Goal: Information Seeking & Learning: Find specific fact

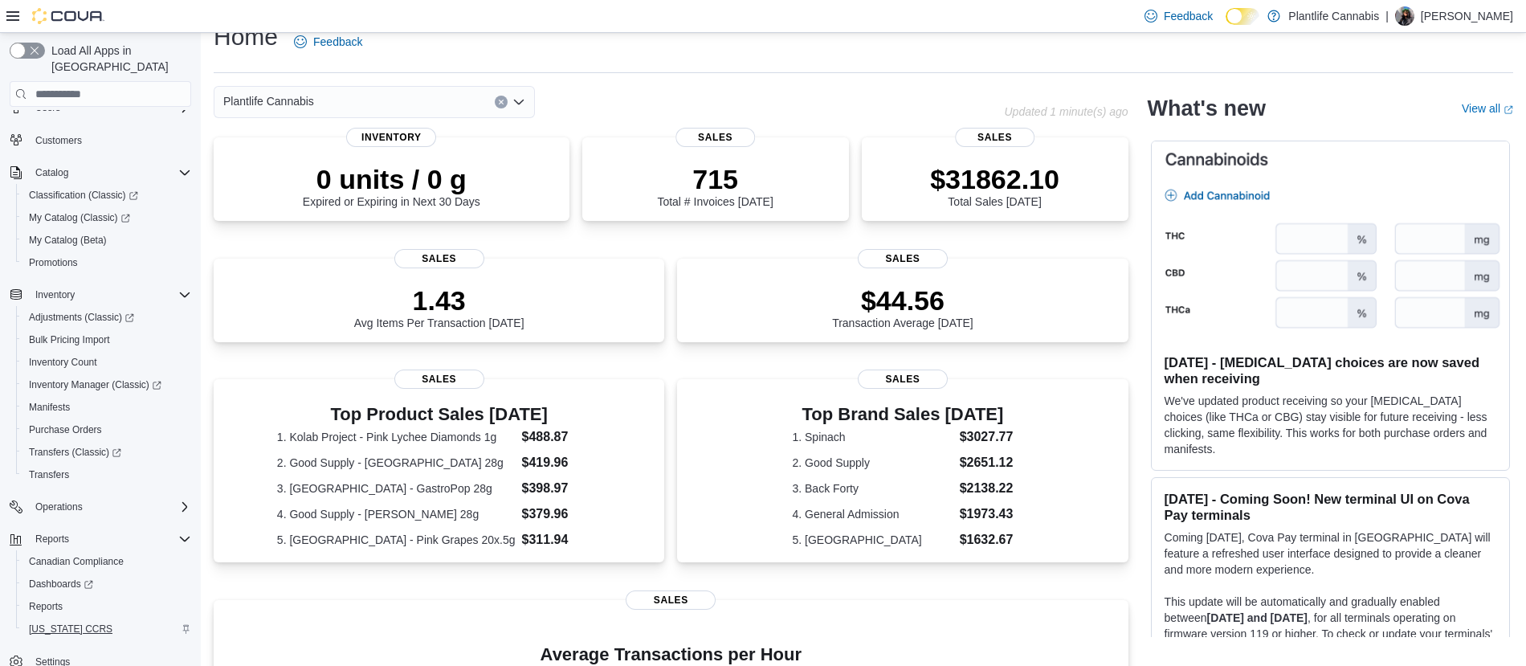
scroll to position [66, 0]
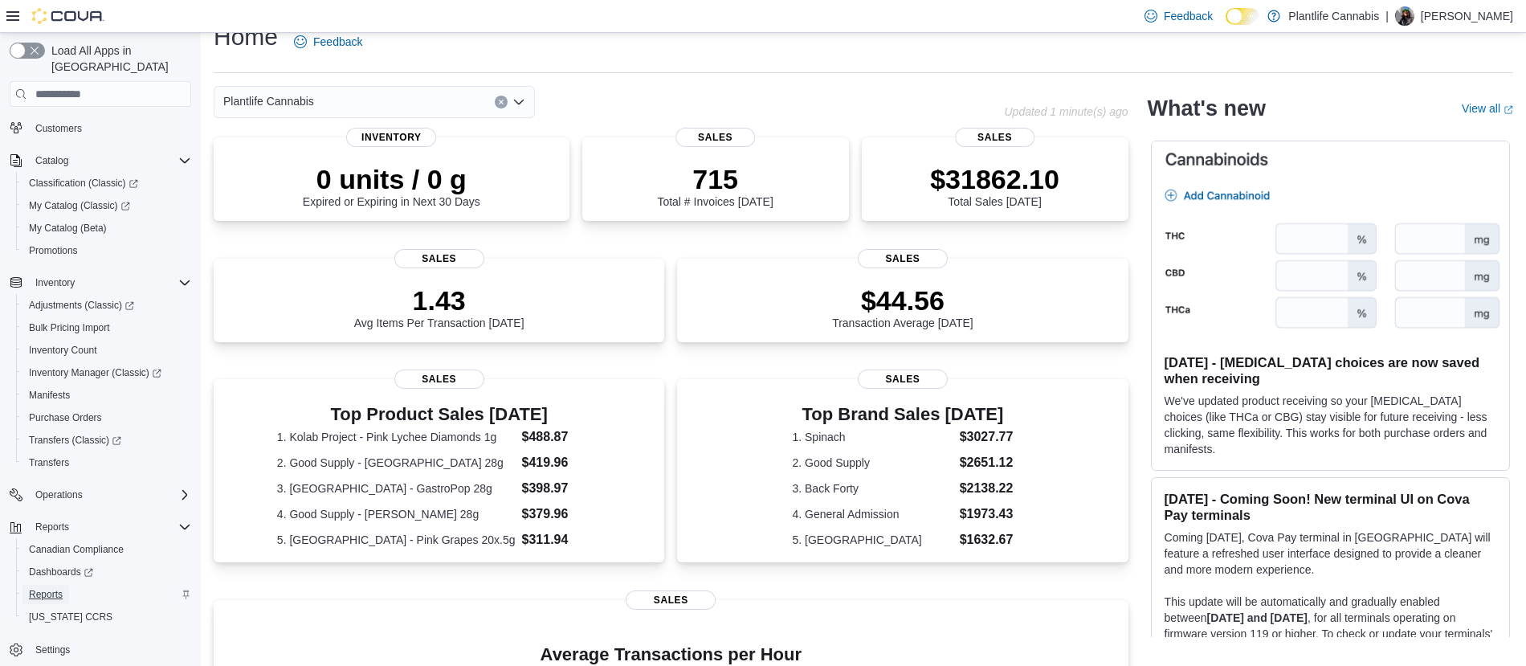
click at [53, 588] on span "Reports" at bounding box center [46, 594] width 34 height 13
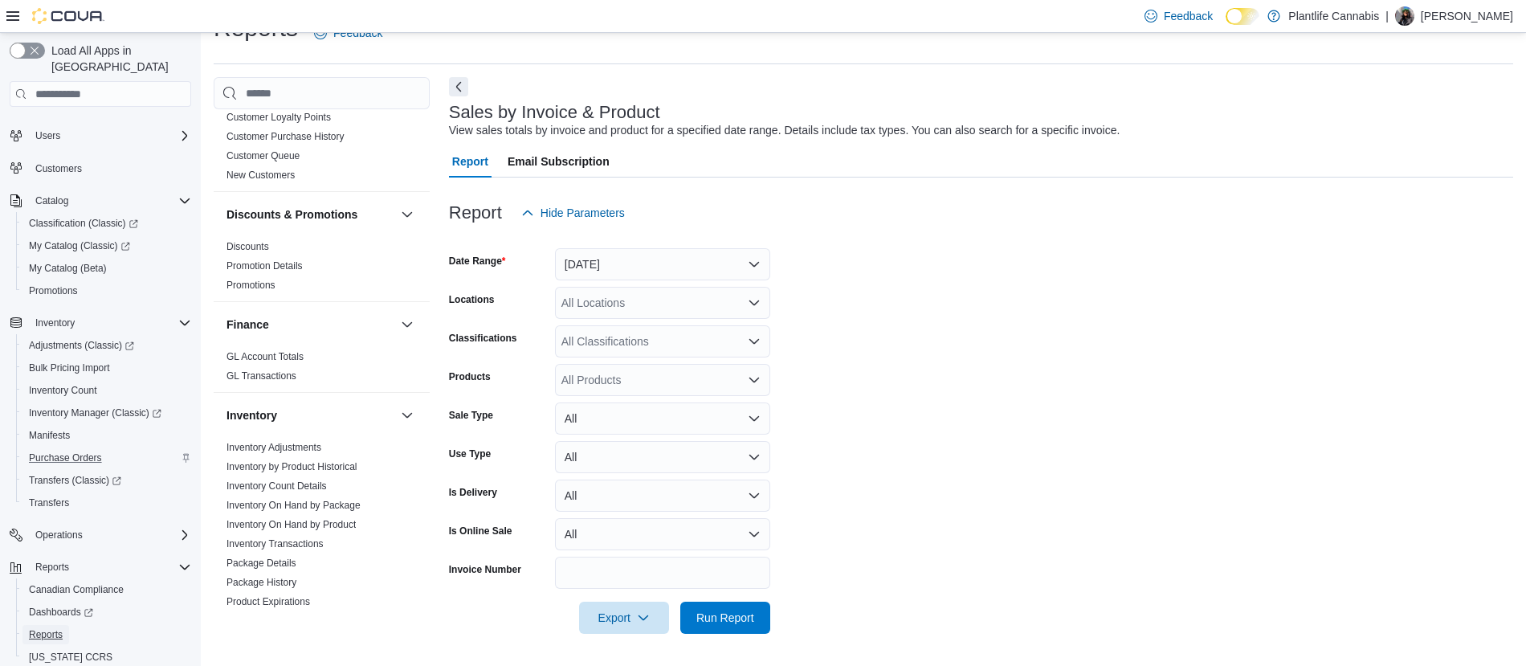
scroll to position [24, 0]
click at [644, 268] on button "[DATE]" at bounding box center [662, 264] width 215 height 32
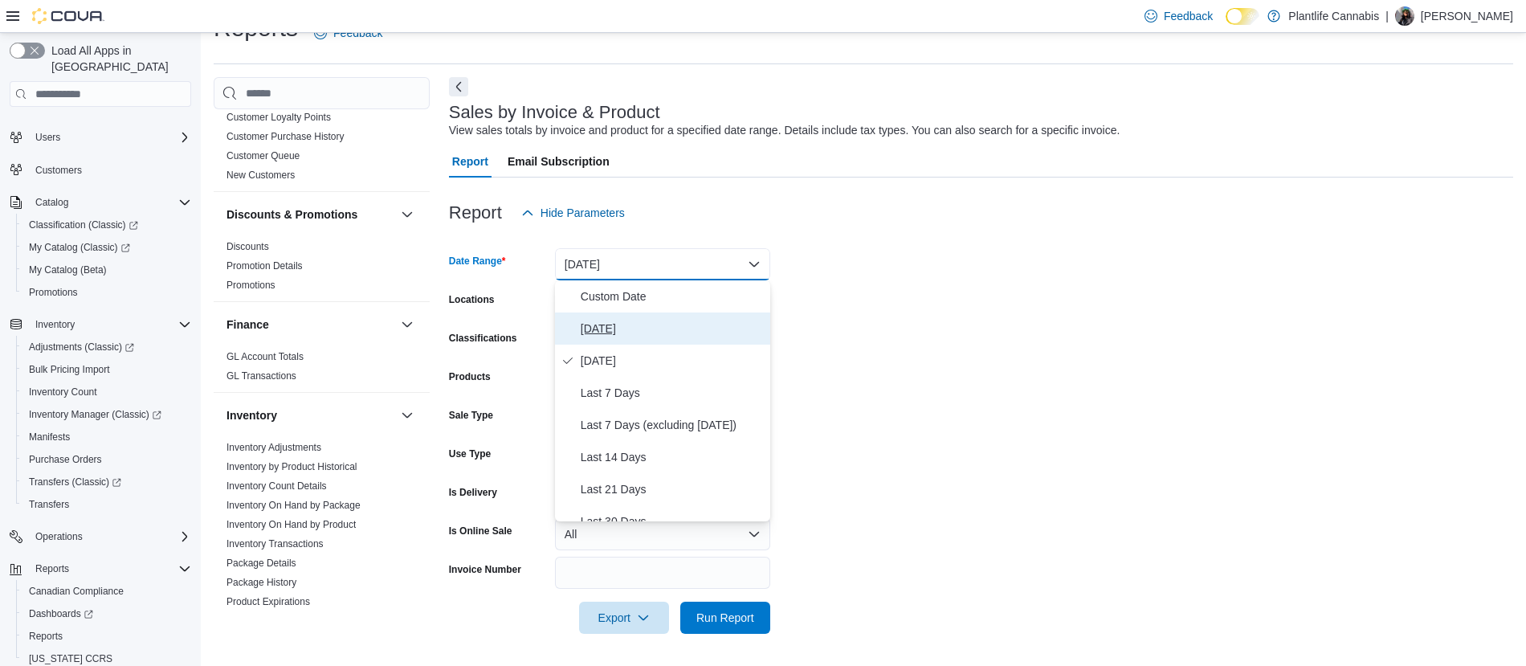
click at [640, 329] on span "[DATE]" at bounding box center [672, 328] width 183 height 19
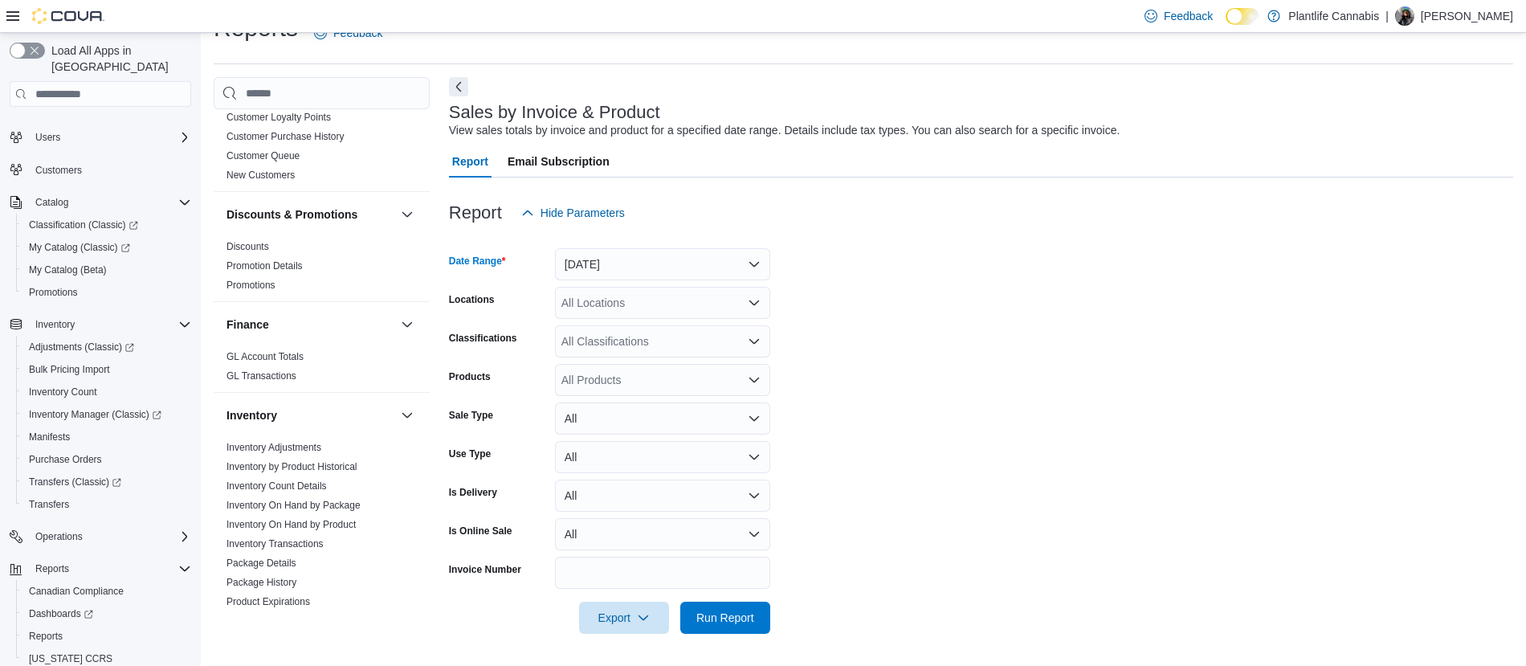
click at [596, 292] on div "All Locations" at bounding box center [662, 303] width 215 height 32
type input "*****"
click at [665, 333] on span "Edmonton - [GEOGRAPHIC_DATA]" at bounding box center [687, 330] width 178 height 16
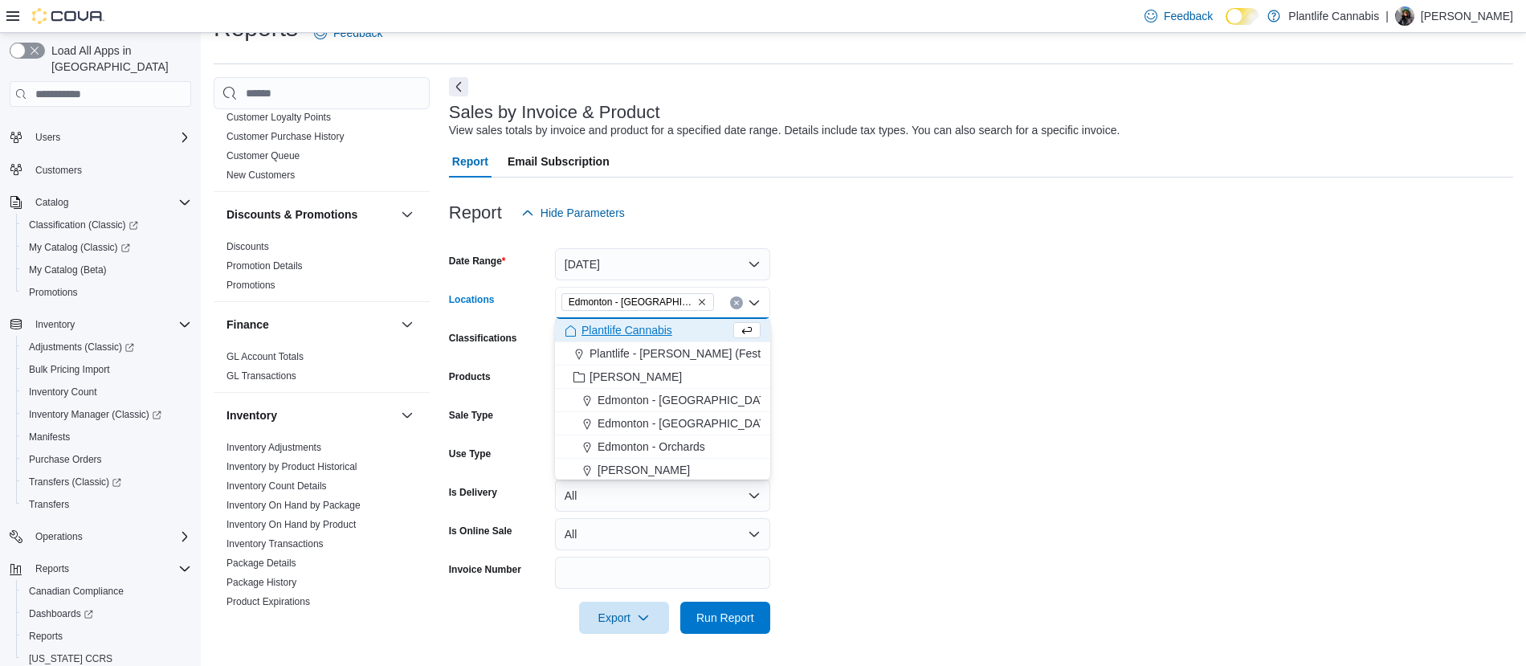
click at [881, 286] on form "Date Range [DATE] Locations [GEOGRAPHIC_DATA] - [GEOGRAPHIC_DATA] Combo box. Se…" at bounding box center [981, 431] width 1065 height 405
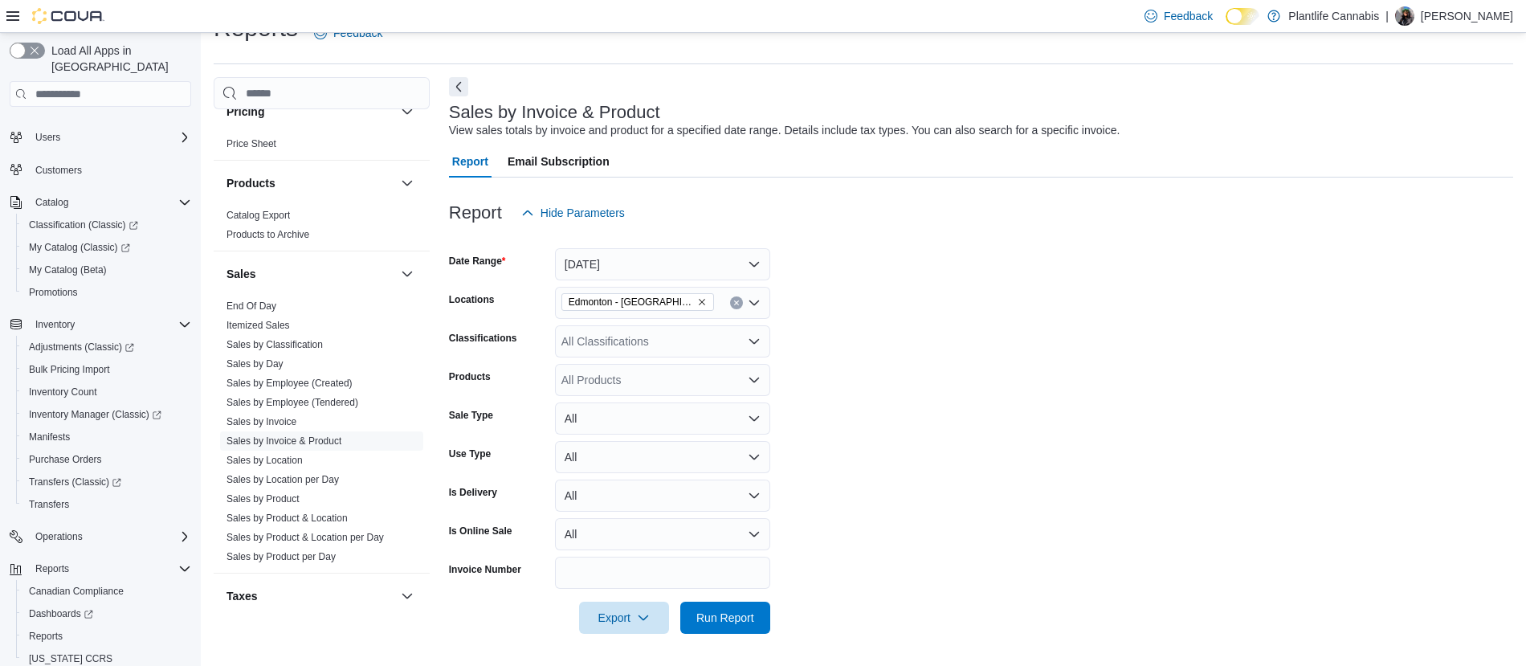
scroll to position [1049, 0]
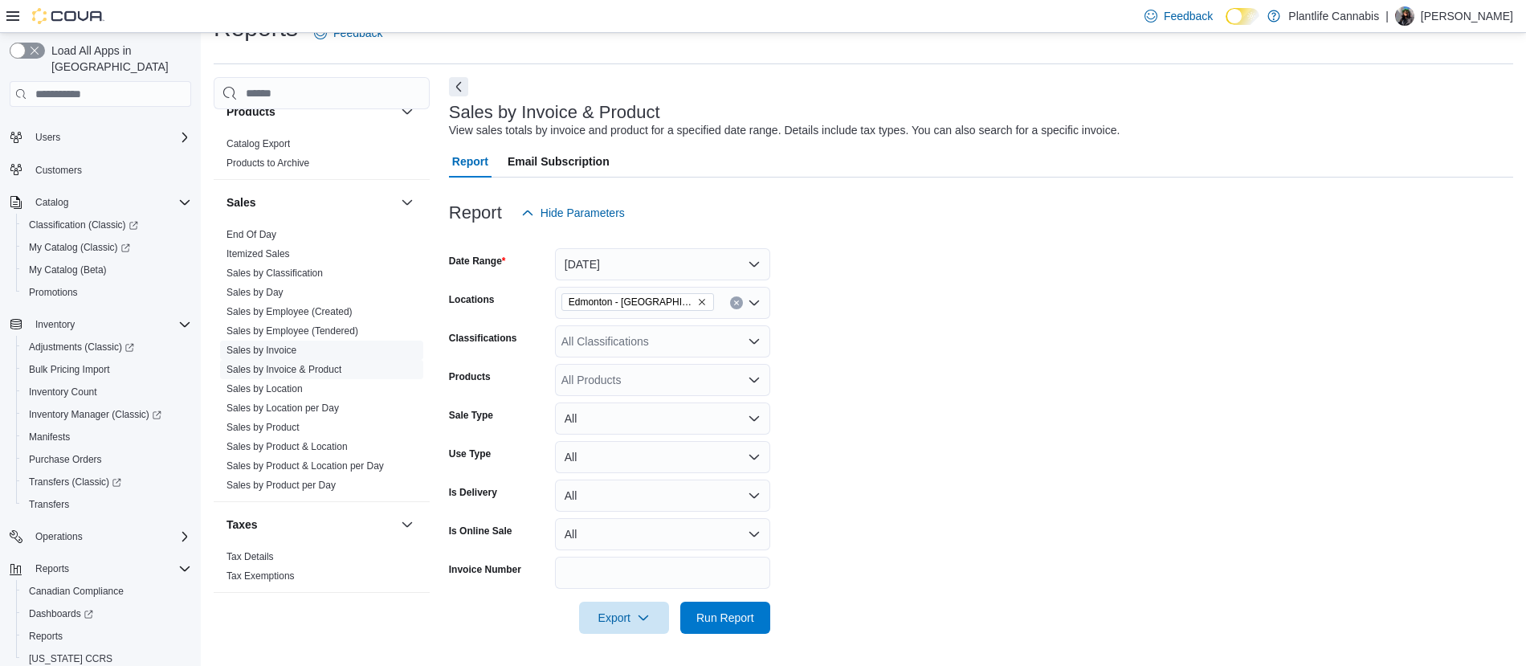
click at [291, 349] on link "Sales by Invoice" at bounding box center [262, 350] width 70 height 11
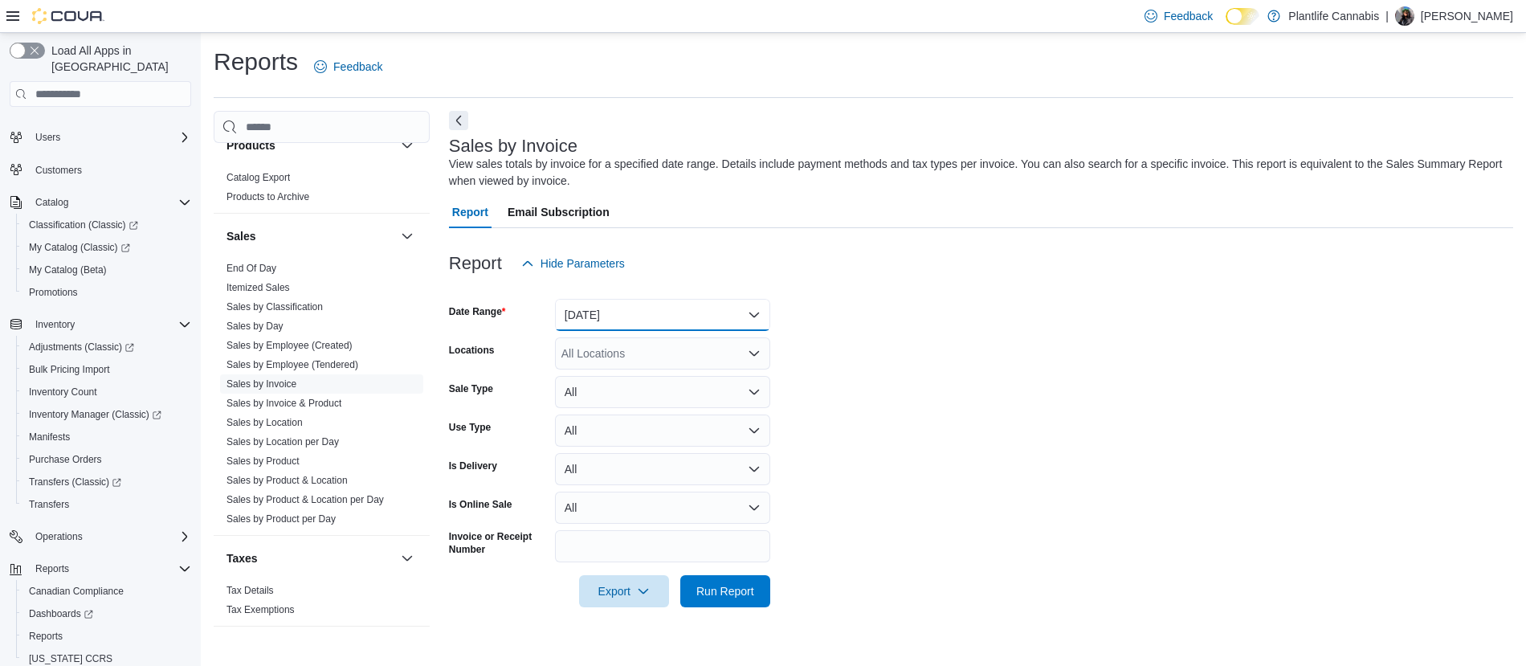
click at [646, 314] on button "[DATE]" at bounding box center [662, 315] width 215 height 32
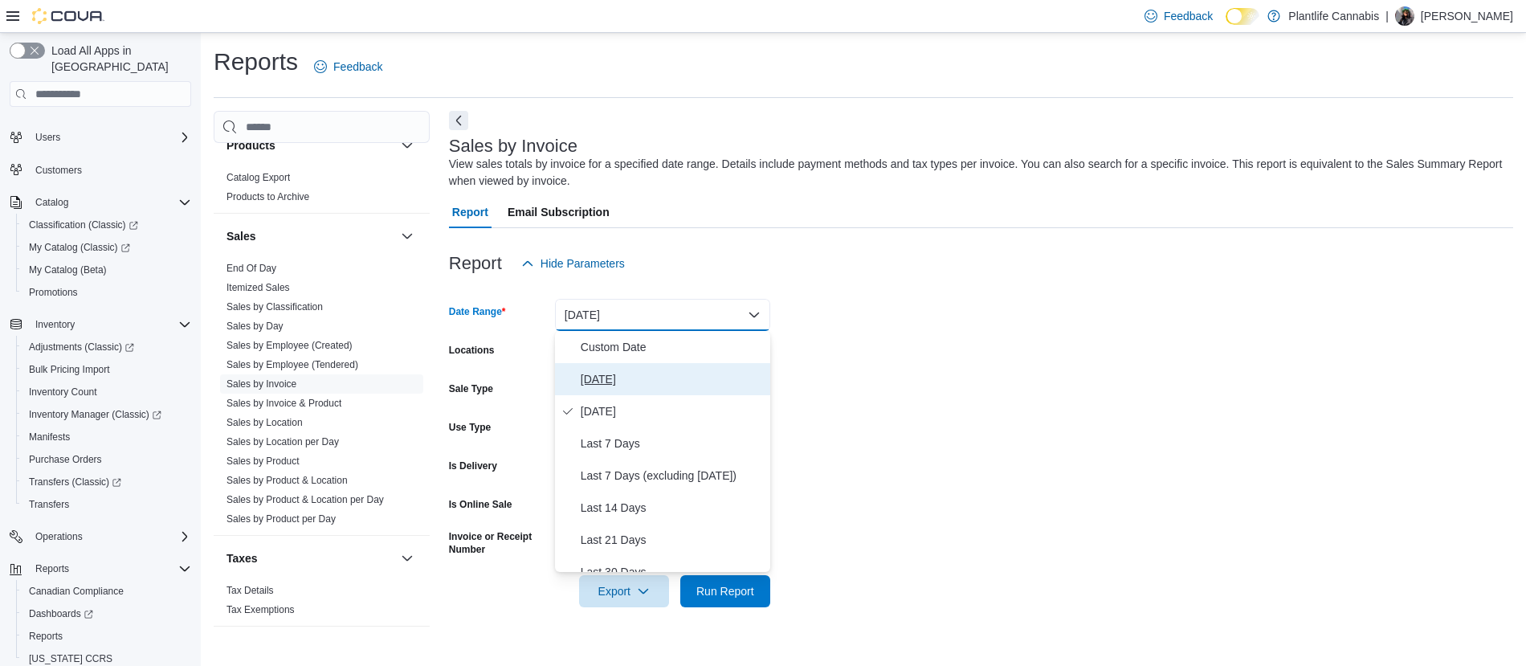
click at [622, 375] on span "[DATE]" at bounding box center [672, 379] width 183 height 19
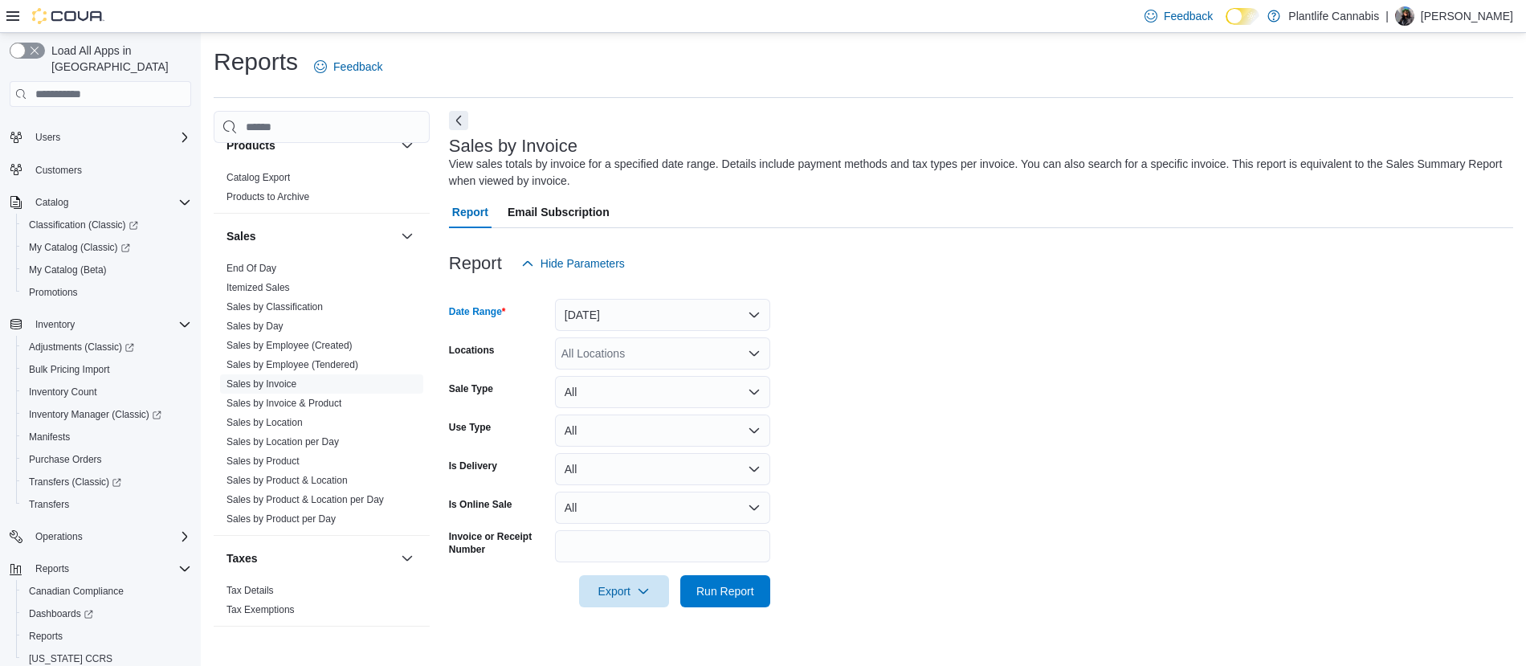
click at [616, 354] on div "All Locations" at bounding box center [662, 353] width 215 height 32
type input "***"
click at [641, 378] on span "Edmonton - [GEOGRAPHIC_DATA]" at bounding box center [687, 381] width 178 height 16
click at [1011, 322] on form "Date Range [DATE] Locations [GEOGRAPHIC_DATA] - [GEOGRAPHIC_DATA] Sale Type All…" at bounding box center [981, 444] width 1065 height 328
click at [633, 219] on div "Report Email Subscription" at bounding box center [981, 212] width 1065 height 32
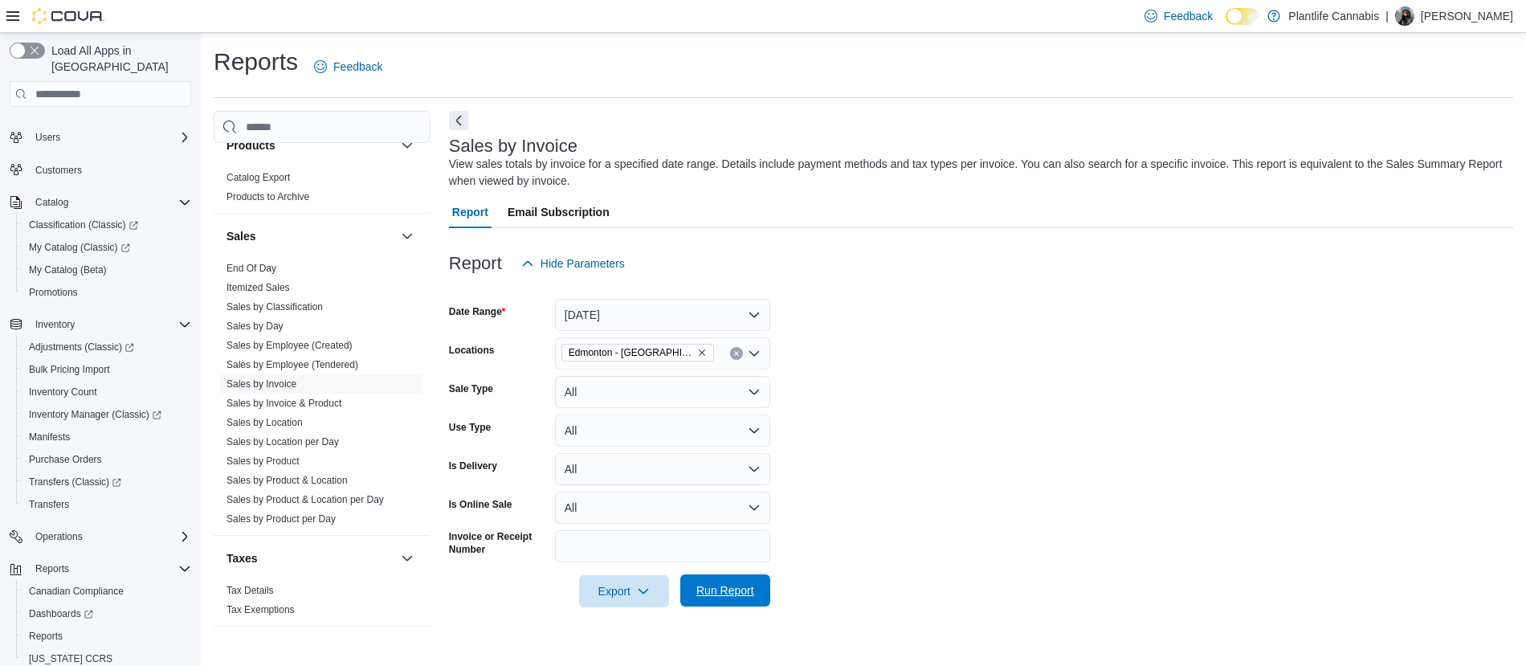
click at [735, 599] on span "Run Report" at bounding box center [726, 590] width 58 height 16
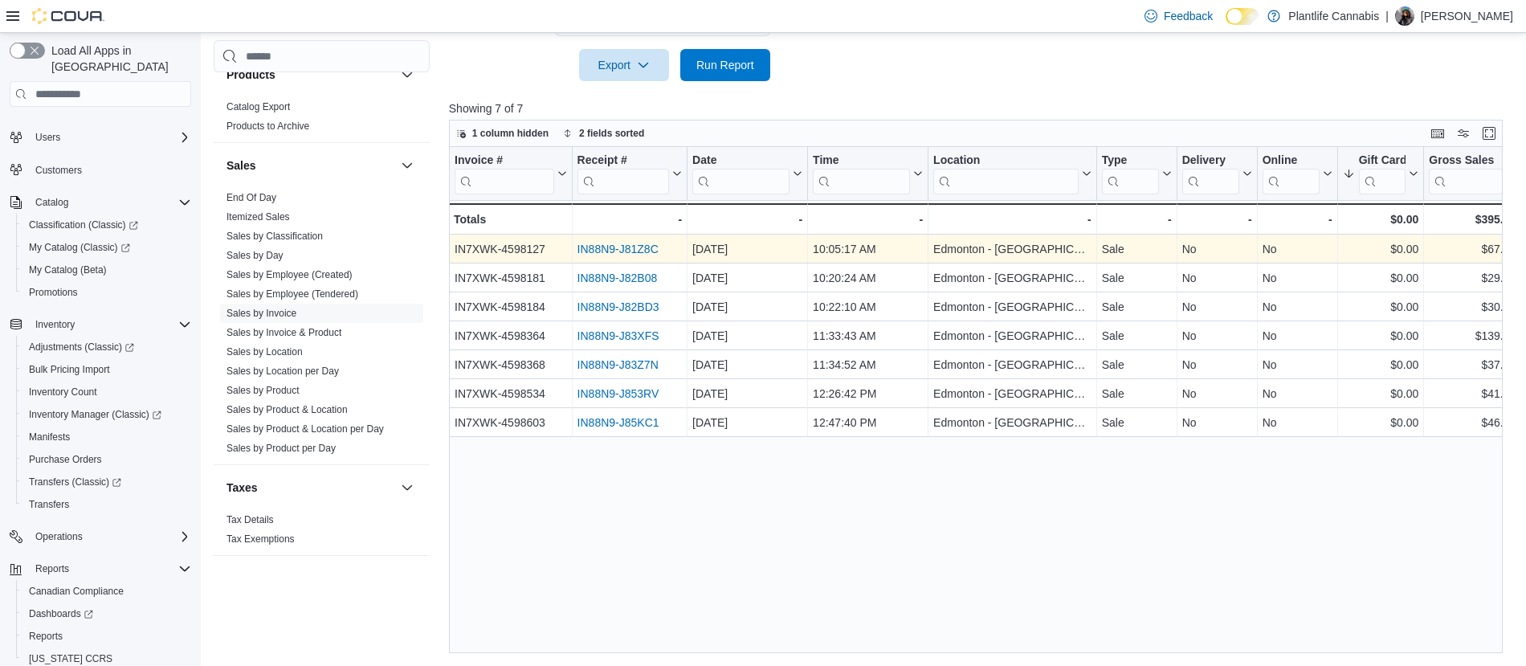
click at [596, 247] on link "IN88N9-J81Z8C" at bounding box center [617, 249] width 81 height 13
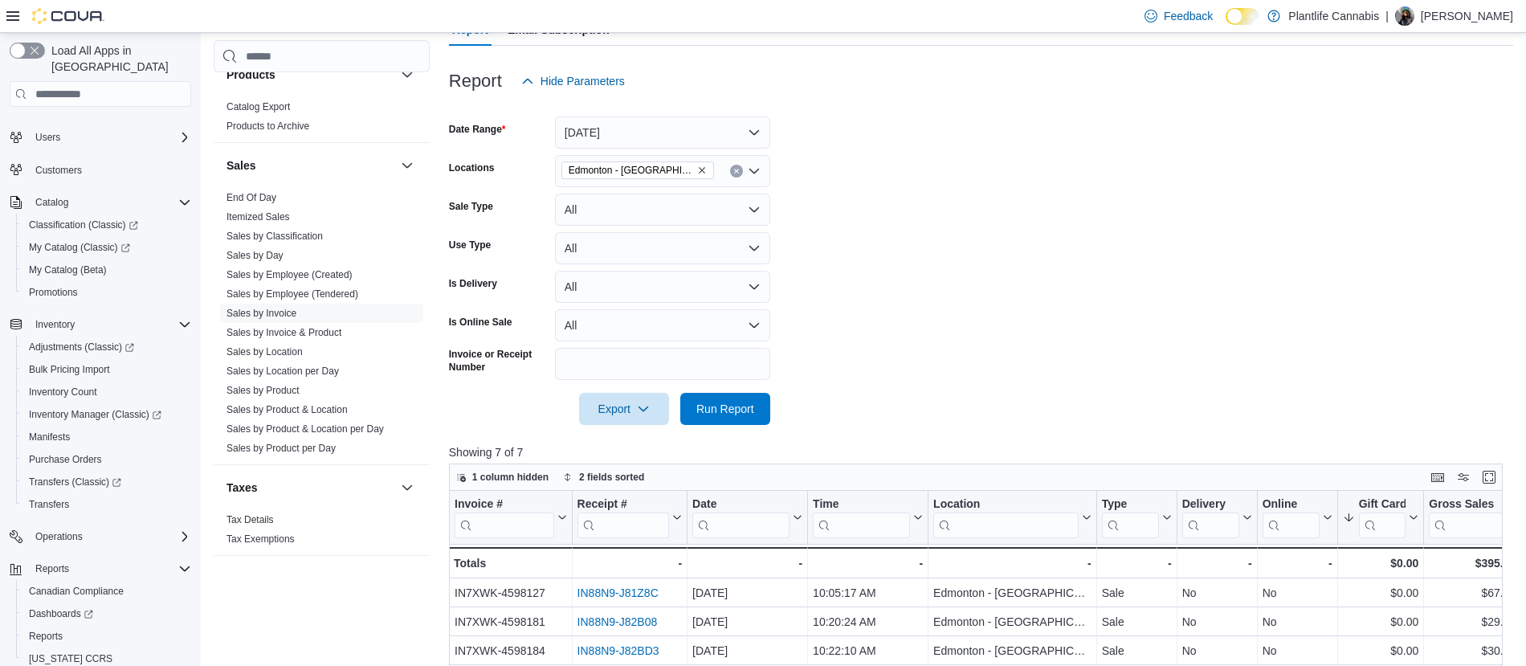
scroll to position [164, 0]
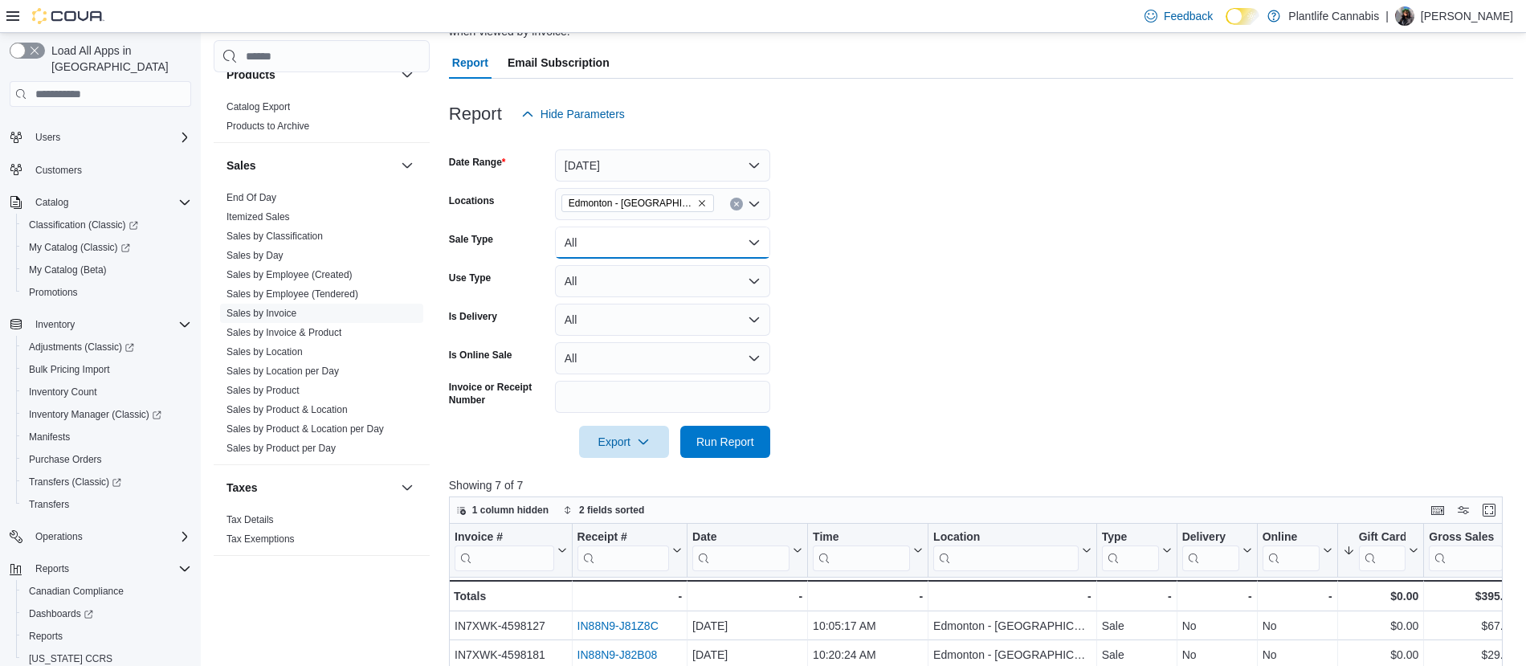
click at [590, 243] on button "All" at bounding box center [662, 243] width 215 height 32
click at [1052, 287] on form "Date Range [DATE] Locations [GEOGRAPHIC_DATA] - [GEOGRAPHIC_DATA] Sale Type All…" at bounding box center [981, 292] width 1065 height 328
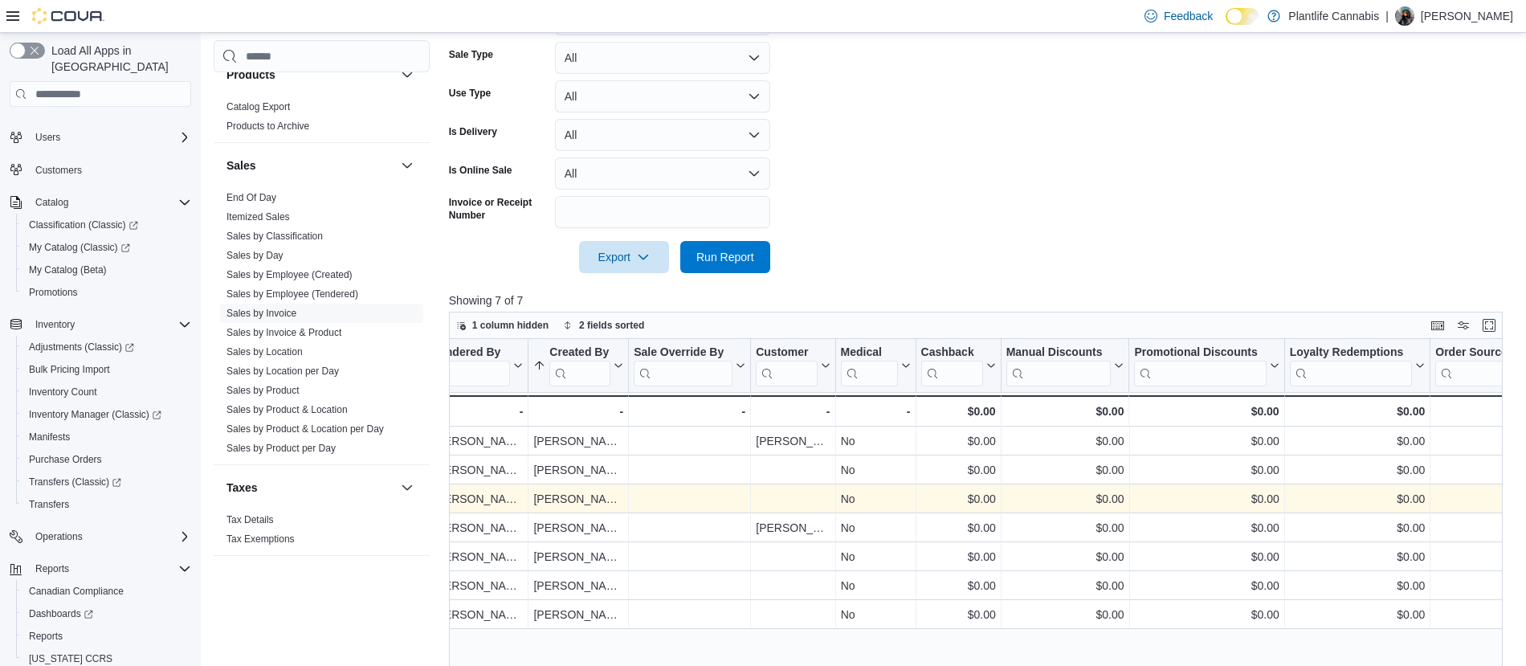
scroll to position [0, 2658]
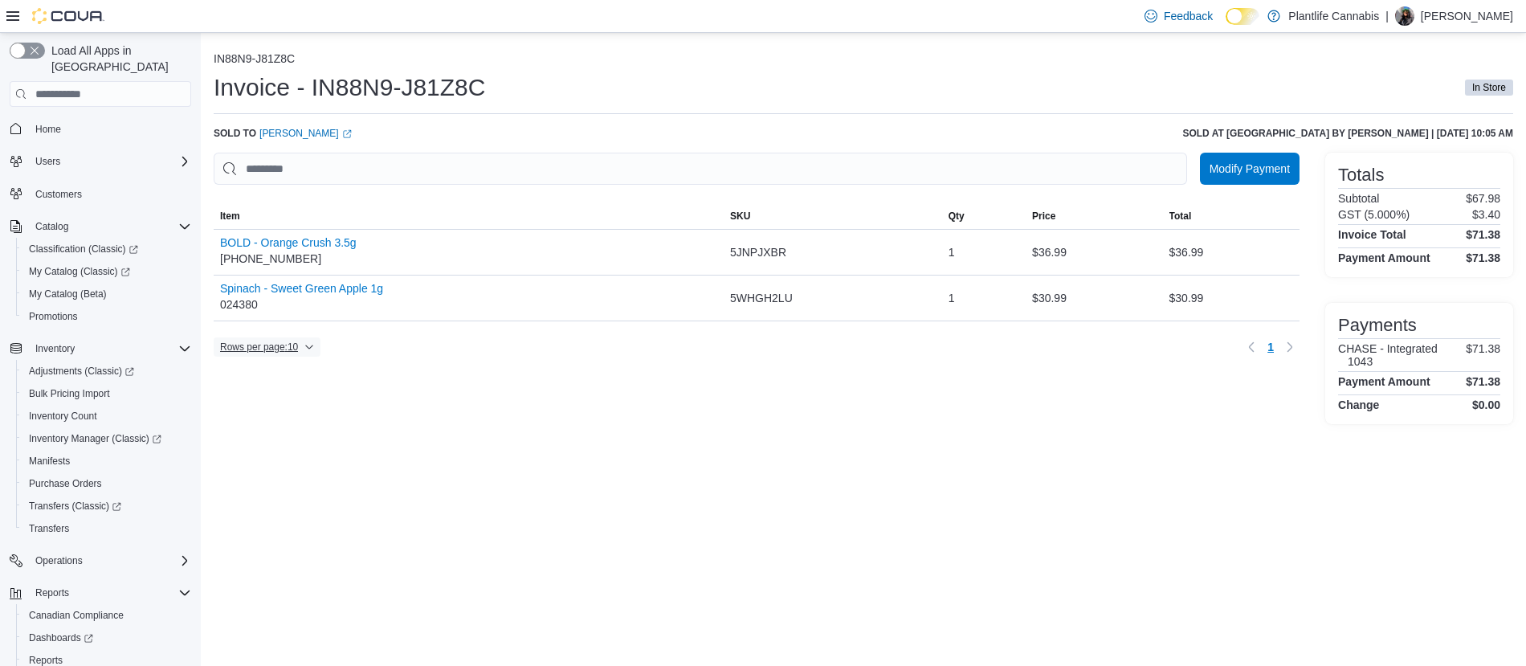
click at [313, 349] on icon "button" at bounding box center [309, 347] width 7 height 4
click at [381, 358] on div "Rows per page : 10 Page 1 of 1 1" at bounding box center [757, 347] width 1086 height 26
